Goal: Task Accomplishment & Management: Complete application form

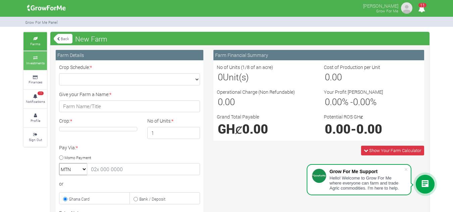
click at [31, 59] on icon at bounding box center [35, 57] width 20 height 3
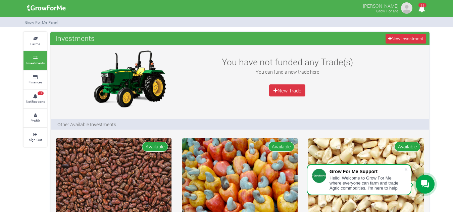
scroll to position [186, 0]
